Goal: Navigation & Orientation: Go to known website

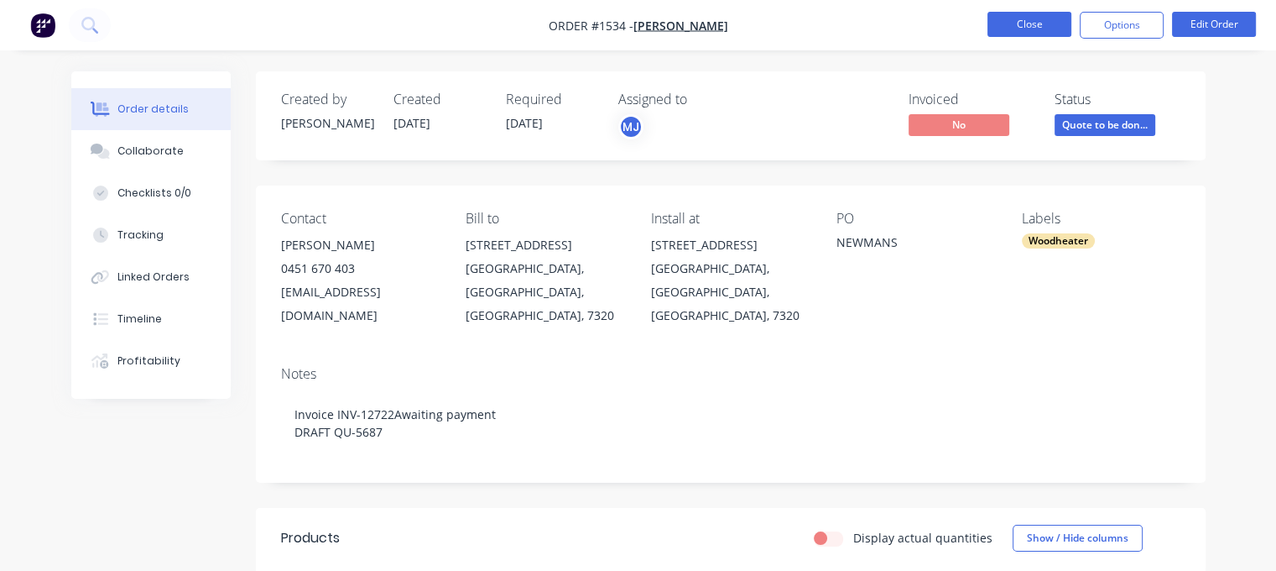
click at [1028, 24] on button "Close" at bounding box center [1029, 24] width 84 height 25
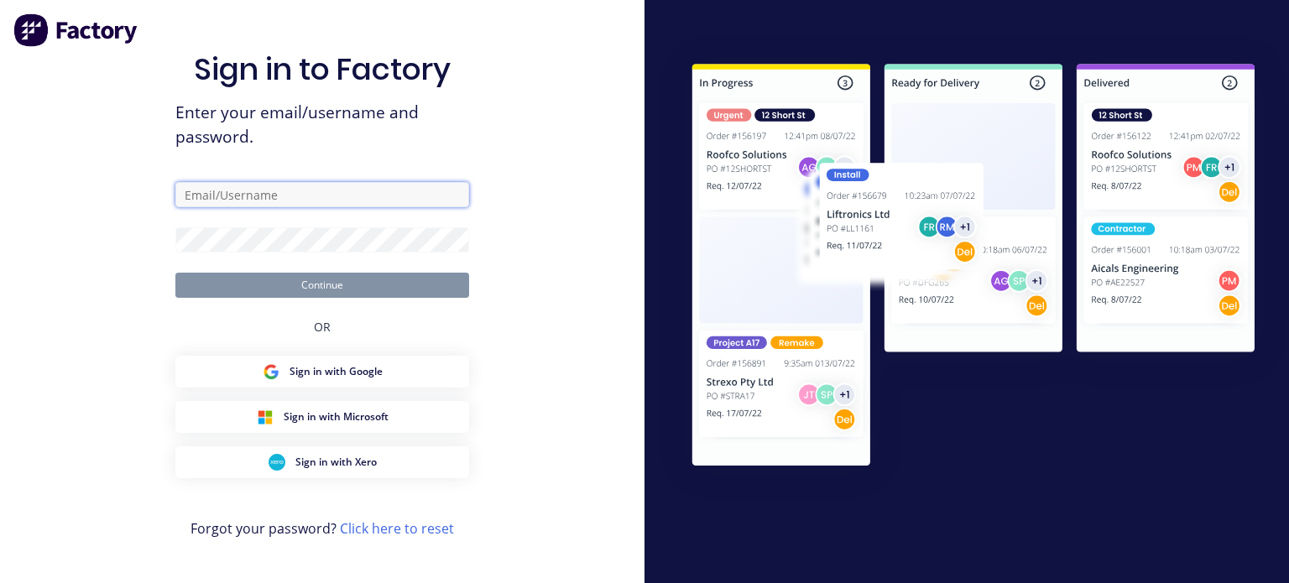
type input "[EMAIL_ADDRESS][DOMAIN_NAME]"
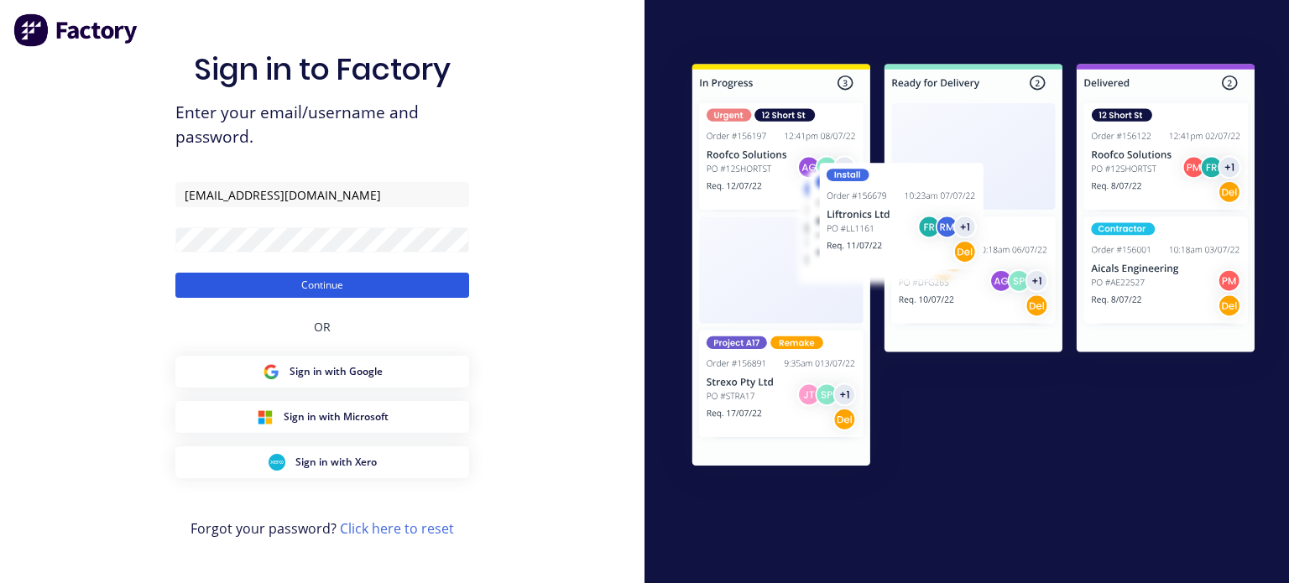
click at [305, 287] on button "Continue" at bounding box center [322, 285] width 294 height 25
